Goal: Task Accomplishment & Management: Complete application form

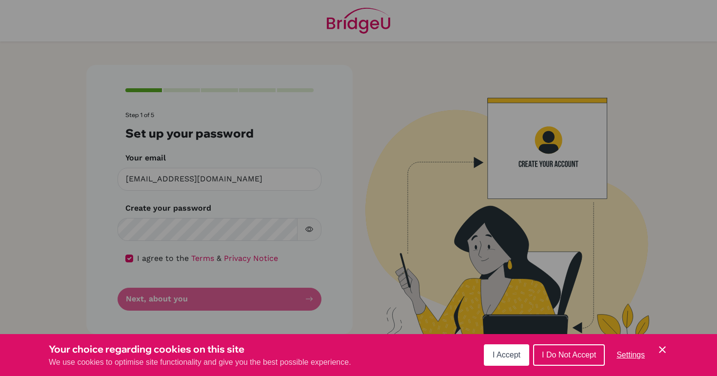
click at [518, 359] on span "I Accept" at bounding box center [506, 355] width 28 height 8
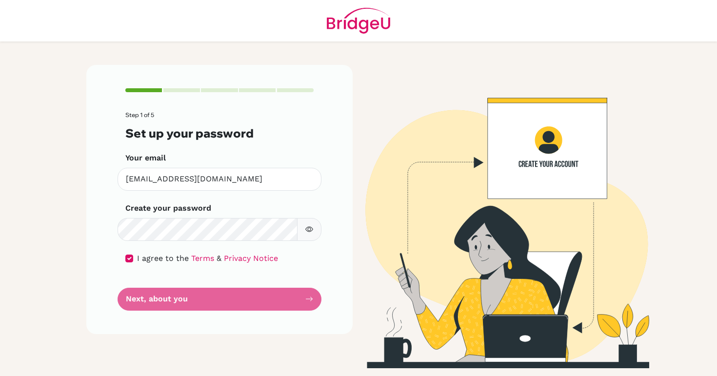
click at [322, 311] on div "Step 1 of 5 Set up your password Your email [EMAIL_ADDRESS][DOMAIN_NAME] Invali…" at bounding box center [219, 199] width 266 height 269
click at [313, 309] on form "Step 1 of 5 Set up your password Your email [EMAIL_ADDRESS][DOMAIN_NAME] Invali…" at bounding box center [219, 211] width 188 height 198
click at [313, 300] on form "Step 1 of 5 Set up your password Your email [EMAIL_ADDRESS][DOMAIN_NAME] Invali…" at bounding box center [219, 211] width 188 height 198
click at [176, 300] on form "Step 1 of 5 Set up your password Your email [EMAIL_ADDRESS][DOMAIN_NAME] Invali…" at bounding box center [219, 211] width 188 height 198
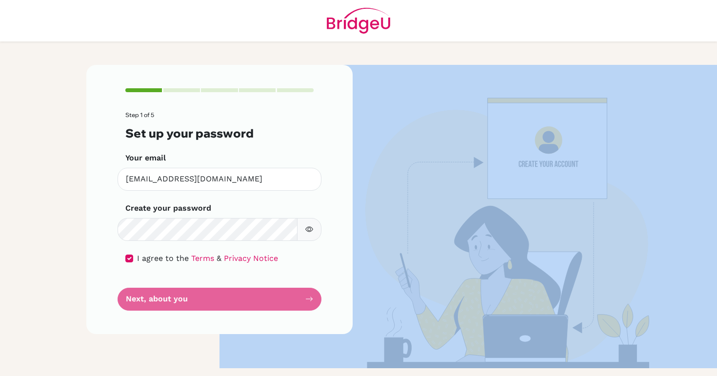
click at [176, 300] on form "Step 1 of 5 Set up your password Your email [EMAIL_ADDRESS][DOMAIN_NAME] Invali…" at bounding box center [219, 211] width 188 height 198
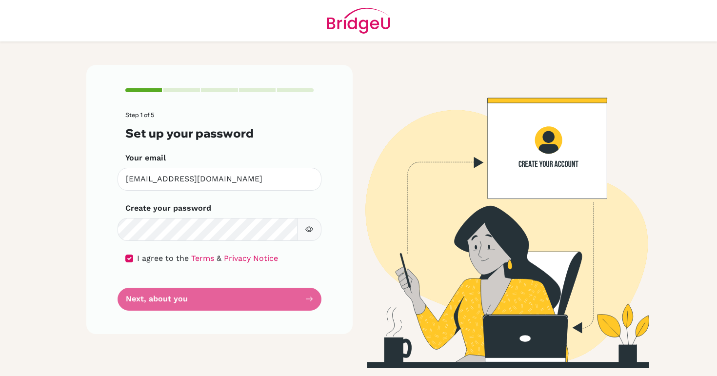
click at [176, 294] on form "Step 1 of 5 Set up your password Your email [EMAIL_ADDRESS][DOMAIN_NAME] Invali…" at bounding box center [219, 211] width 188 height 198
click at [130, 256] on input "checkbox" at bounding box center [129, 259] width 8 height 8
checkbox input "true"
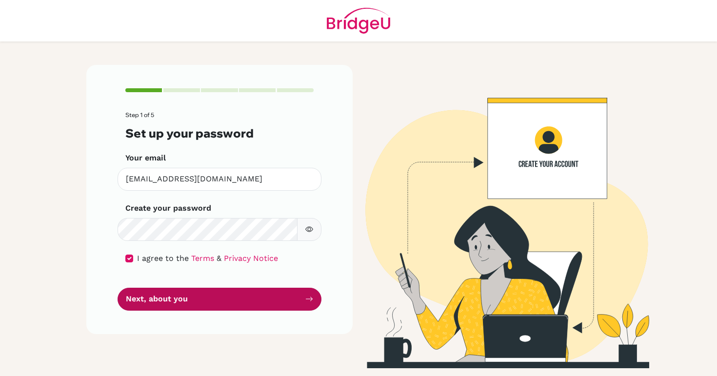
click at [157, 293] on button "Next, about you" at bounding box center [220, 299] width 204 height 23
